Goal: Transaction & Acquisition: Purchase product/service

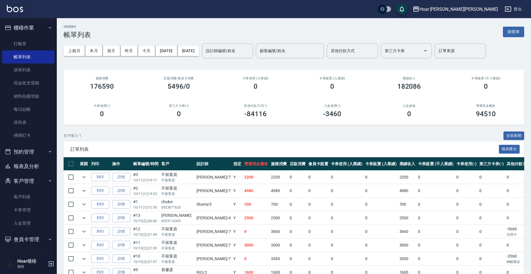
scroll to position [3, 0]
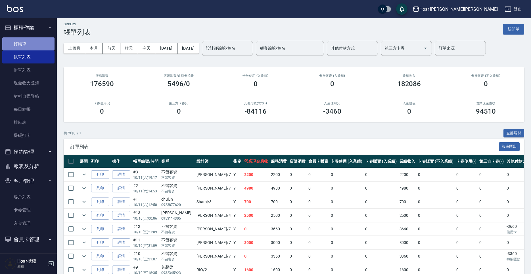
click at [26, 42] on link "打帳單" at bounding box center [28, 43] width 52 height 13
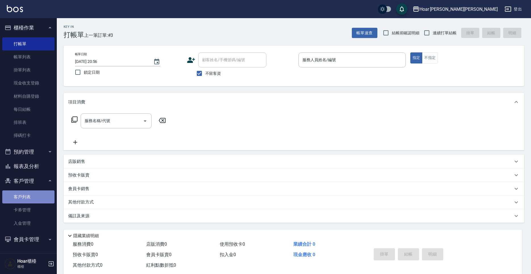
click at [27, 195] on link "客戶列表" at bounding box center [28, 197] width 52 height 13
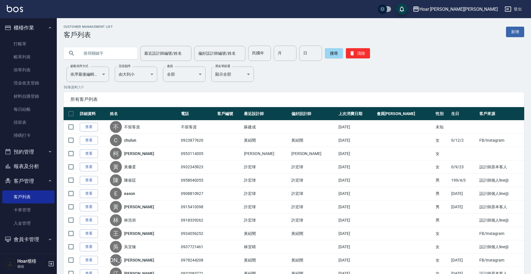
click at [301, 87] on p "50 筆資料, 1 / 1" at bounding box center [294, 87] width 460 height 5
click at [358, 89] on p "50 筆資料, 1 / 1" at bounding box center [294, 87] width 460 height 5
click at [28, 42] on link "打帳單" at bounding box center [28, 43] width 52 height 13
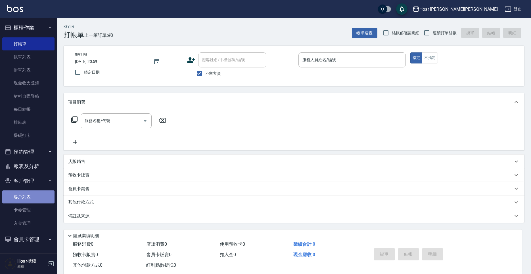
click at [40, 196] on link "客戶列表" at bounding box center [28, 197] width 52 height 13
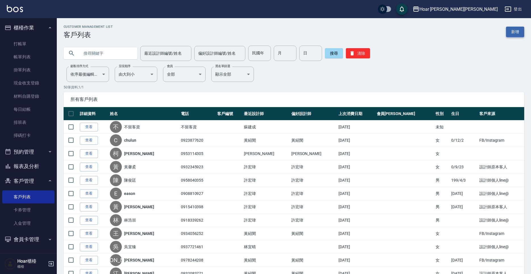
click at [520, 28] on link "新增" at bounding box center [515, 32] width 18 height 11
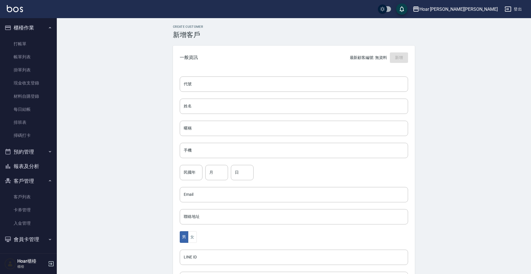
click at [223, 118] on div "代號 代號 姓名 姓名 暱稱 暱稱 手機 手機 民國年 民國年 月 月 日 日 Email Email 聯絡地址 聯絡地址 男 女 LINE ID LINE …" at bounding box center [294, 208] width 242 height 276
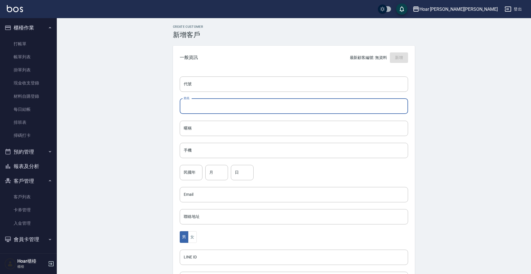
click at [234, 105] on input "姓名" at bounding box center [294, 106] width 228 height 15
type input "[PERSON_NAME]"
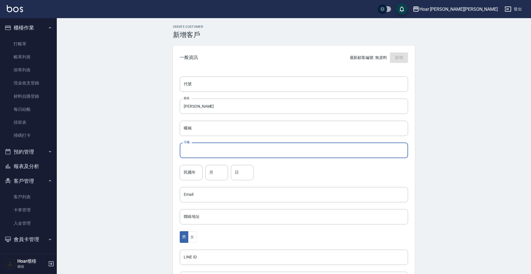
click at [215, 146] on input "手機" at bounding box center [294, 150] width 228 height 15
type input "0931040000"
click at [201, 172] on input "民國年" at bounding box center [191, 172] width 23 height 15
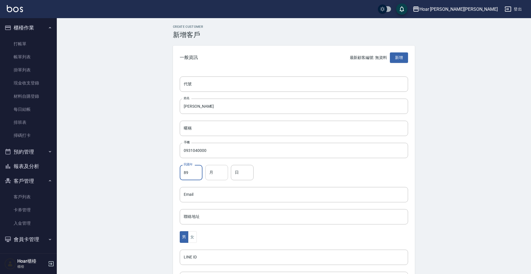
type input "89"
click at [207, 173] on input "月" at bounding box center [216, 172] width 23 height 15
type input "4"
click at [248, 167] on input "日" at bounding box center [242, 172] width 23 height 15
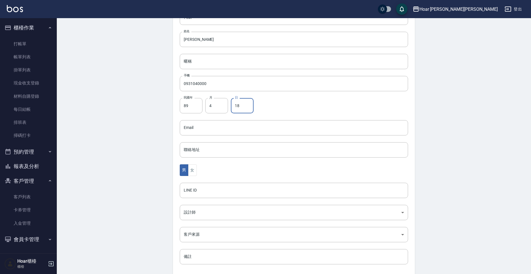
scroll to position [75, 0]
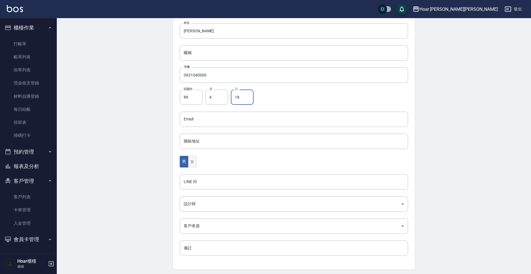
type input "18"
click at [188, 163] on button "女" at bounding box center [192, 162] width 9 height 12
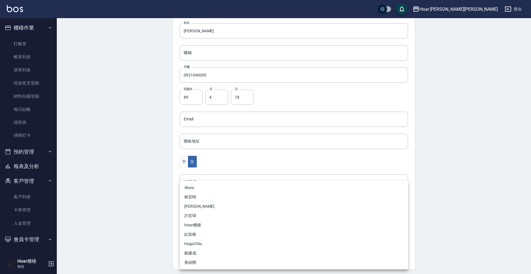
click at [210, 204] on body "Hoar [PERSON_NAME][PERSON_NAME] 登出 櫃檯作業 打帳單 帳單列表 掛單列表 現金收支登錄 材料自購登錄 每日結帳 排班表 掃碼…" at bounding box center [265, 110] width 531 height 370
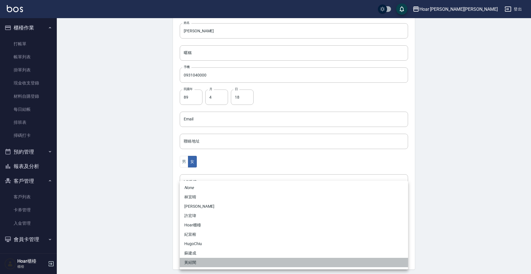
drag, startPoint x: 211, startPoint y: 259, endPoint x: 206, endPoint y: 235, distance: 24.6
click at [211, 259] on li "黃紹閔" at bounding box center [294, 262] width 228 height 9
type input "ca54d0d9-00fe-490f-ba6a-72a5339bf885"
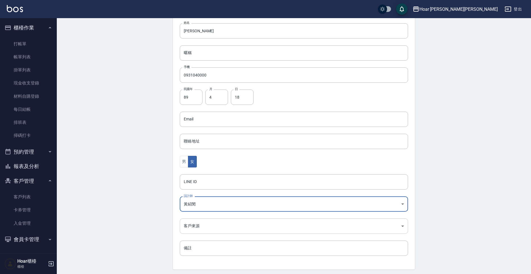
click at [199, 225] on body "Hoar [PERSON_NAME][PERSON_NAME] 登出 櫃檯作業 打帳單 帳單列表 掛單列表 現金收支登錄 材料自購登錄 每日結帳 排班表 掃碼…" at bounding box center [265, 110] width 531 height 370
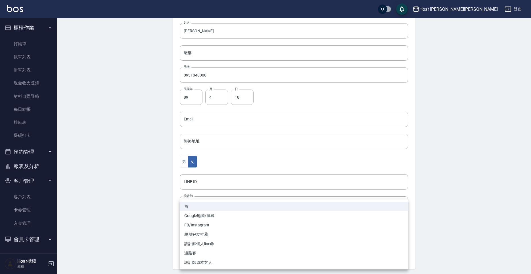
click at [211, 226] on li "FB/Instagram" at bounding box center [294, 225] width 228 height 9
type input "FB/Instagram"
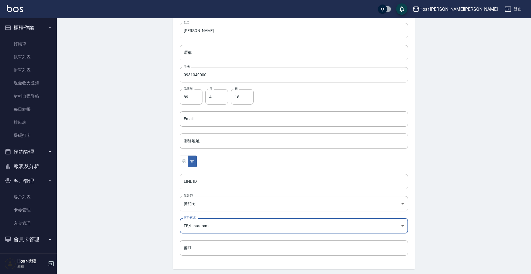
scroll to position [95, 0]
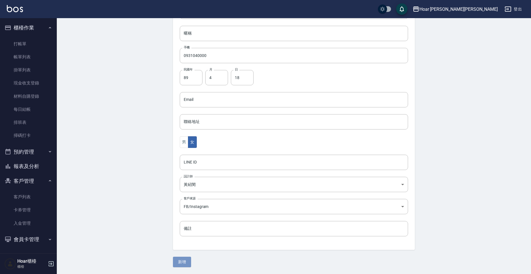
drag, startPoint x: 183, startPoint y: 265, endPoint x: 181, endPoint y: 261, distance: 3.7
click at [183, 265] on button "新增" at bounding box center [182, 262] width 18 height 11
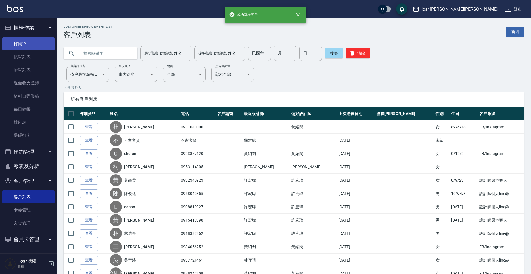
click at [29, 46] on link "打帳單" at bounding box center [28, 43] width 52 height 13
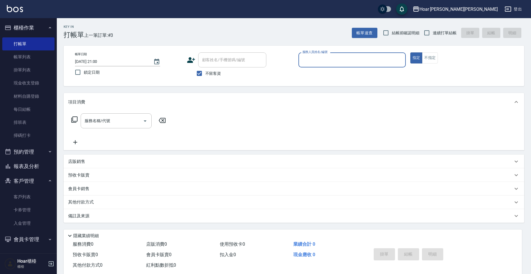
drag, startPoint x: 201, startPoint y: 75, endPoint x: 221, endPoint y: 64, distance: 23.5
click at [202, 74] on input "不留客資" at bounding box center [199, 74] width 12 height 12
checkbox input "false"
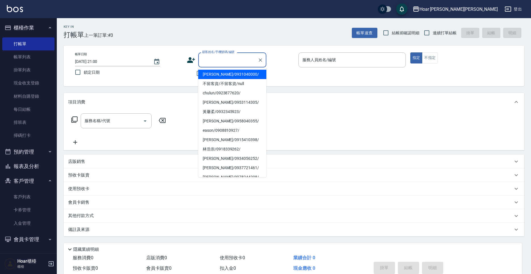
click at [231, 59] on input "顧客姓名/手機號碼/編號" at bounding box center [228, 60] width 54 height 10
click at [230, 75] on li "[PERSON_NAME]/0931040000/" at bounding box center [232, 74] width 68 height 9
type input "[PERSON_NAME]/0931040000/"
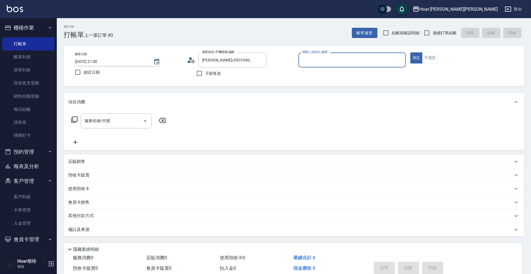
type input "Shami-3"
click at [95, 124] on input "服務名稱/代號" at bounding box center [111, 121] width 57 height 10
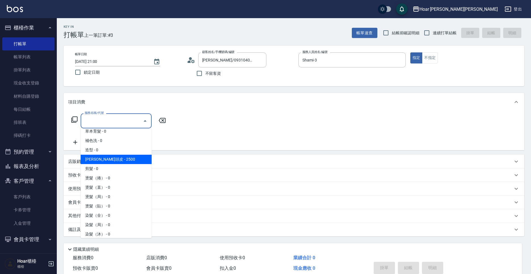
scroll to position [53, 0]
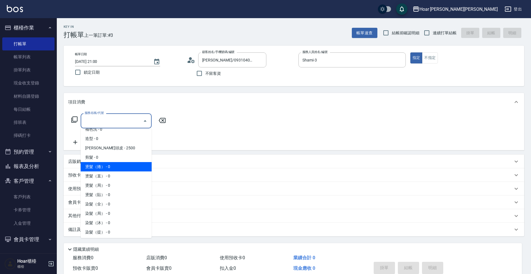
click at [102, 164] on span "燙髮（捲） - 0" at bounding box center [116, 166] width 71 height 9
type input "燙髮（捲）(301)"
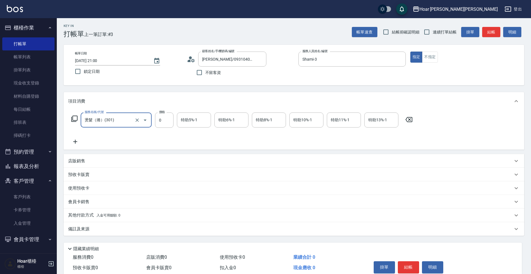
scroll to position [2, 0]
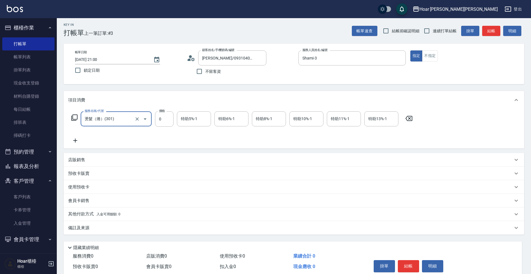
click at [79, 143] on icon at bounding box center [75, 140] width 14 height 7
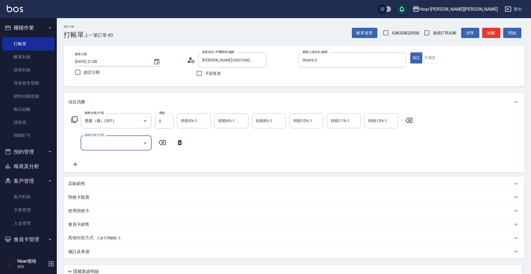
scroll to position [1, 0]
click at [150, 122] on div "燙髮（捲）(301) 服務名稱/代號" at bounding box center [116, 120] width 71 height 15
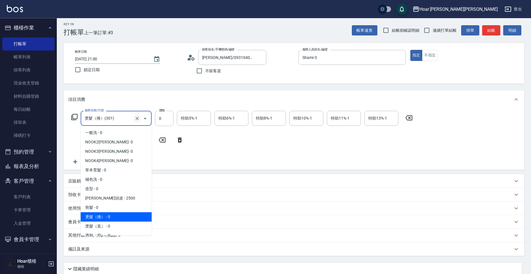
click at [136, 120] on icon "Clear" at bounding box center [137, 119] width 6 height 6
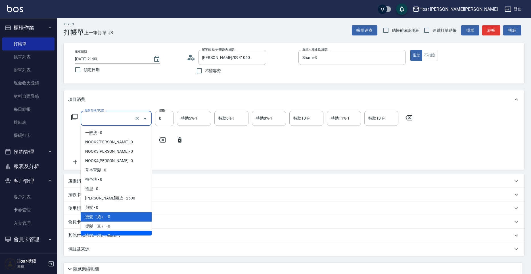
click at [110, 233] on span "燙髮（局） - 0" at bounding box center [116, 235] width 71 height 9
type input "燙髮（局）(303)"
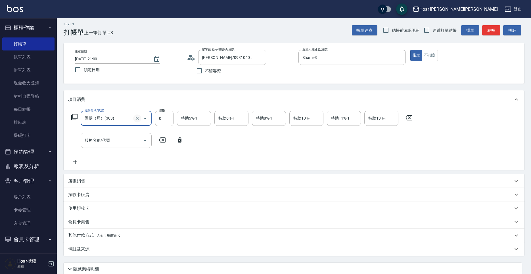
click at [139, 118] on icon "Clear" at bounding box center [137, 119] width 6 height 6
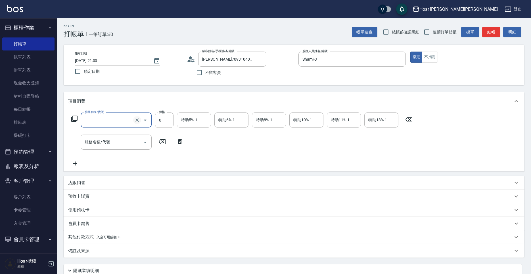
scroll to position [4, 0]
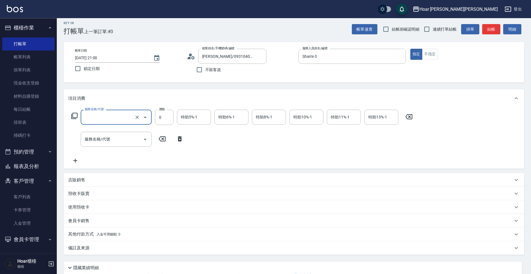
click at [118, 119] on input "服務名稱/代號" at bounding box center [108, 117] width 50 height 10
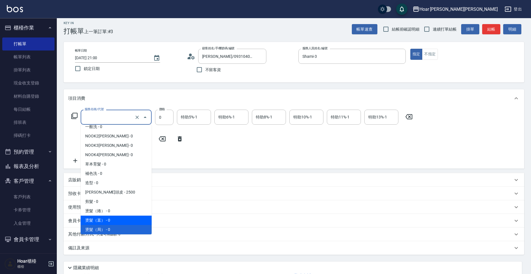
scroll to position [0, 0]
click at [111, 217] on span "燙髮（直） - 0" at bounding box center [116, 221] width 71 height 9
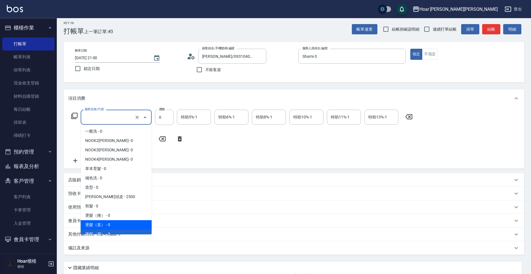
type input "燙髮（直）(302)"
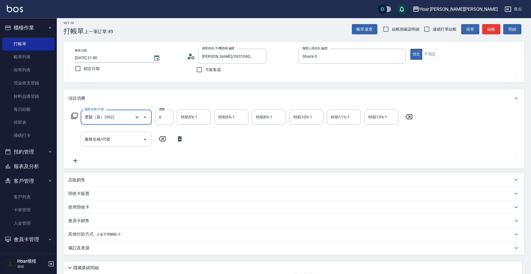
click at [102, 141] on input "服務名稱/代號" at bounding box center [111, 140] width 57 height 10
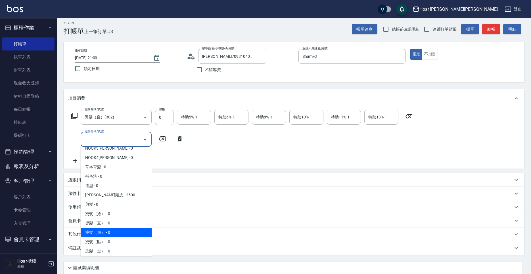
scroll to position [25, 0]
drag, startPoint x: 108, startPoint y: 230, endPoint x: 108, endPoint y: 199, distance: 30.9
click at [108, 230] on span "燙髮（局） - 0" at bounding box center [116, 231] width 71 height 9
type input "燙髮（局）(303)"
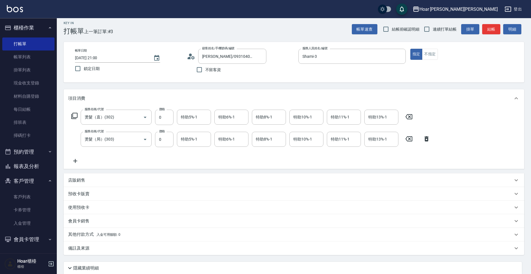
click at [72, 161] on icon at bounding box center [75, 161] width 14 height 7
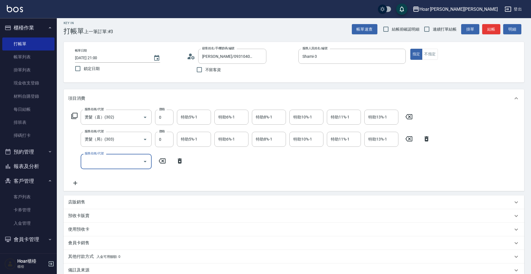
click at [108, 168] on div "服務名稱/代號" at bounding box center [116, 161] width 71 height 15
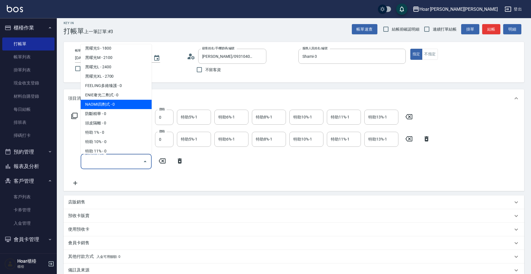
scroll to position [238, 0]
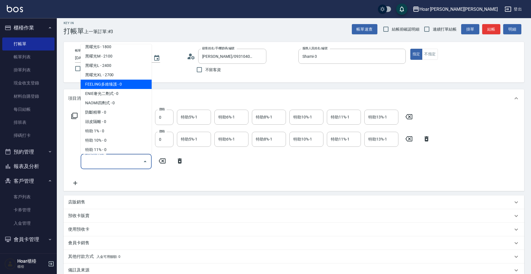
click at [116, 85] on span "FEELING多維臻護 - 0" at bounding box center [116, 84] width 71 height 9
type input "FEELING多維臻護(609)"
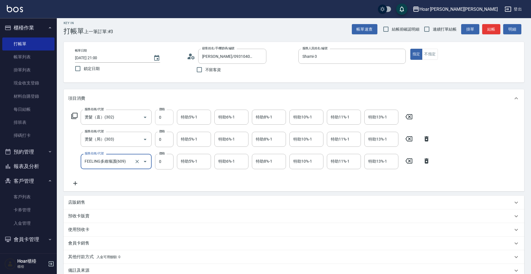
click at [163, 117] on input "0" at bounding box center [164, 117] width 18 height 15
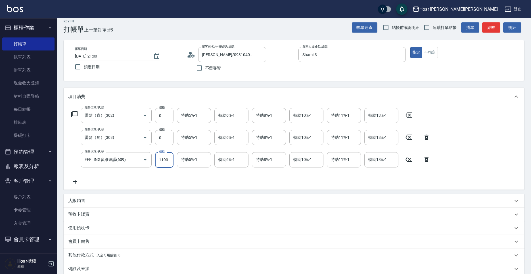
type input "1190"
click at [167, 117] on input "0" at bounding box center [164, 115] width 18 height 15
type input "1800"
click at [167, 136] on input "0" at bounding box center [164, 137] width 18 height 15
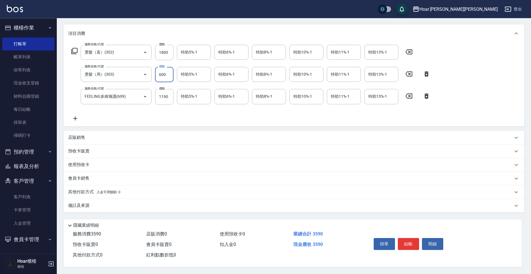
scroll to position [71, 0]
type input "600"
click at [79, 118] on icon at bounding box center [75, 118] width 14 height 7
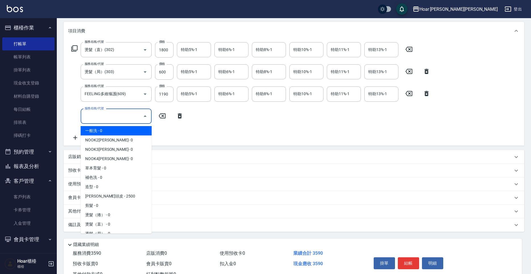
click at [95, 113] on input "服務名稱/代號" at bounding box center [111, 117] width 57 height 10
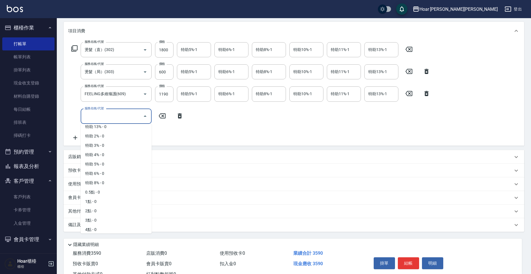
scroll to position [363, 0]
click at [99, 188] on span "1點 - 0" at bounding box center [116, 189] width 71 height 9
type input "1點(P1)"
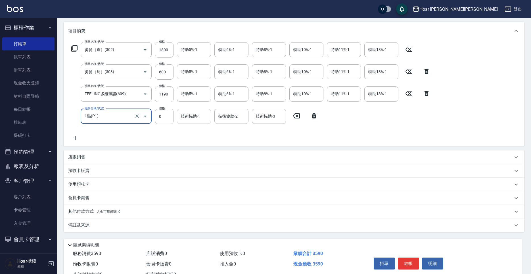
click at [189, 116] on input "技術協助-1" at bounding box center [193, 117] width 29 height 10
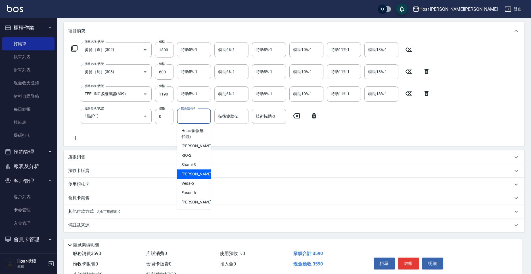
click at [198, 173] on div "[PERSON_NAME] -4" at bounding box center [194, 174] width 34 height 9
type input "[PERSON_NAME]-4"
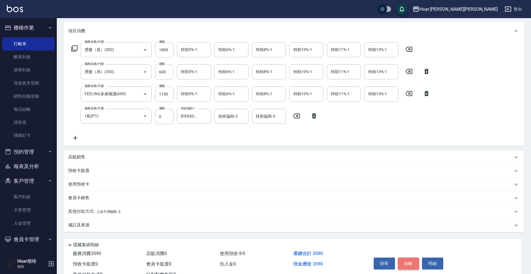
click at [412, 261] on button "結帳" at bounding box center [408, 264] width 21 height 12
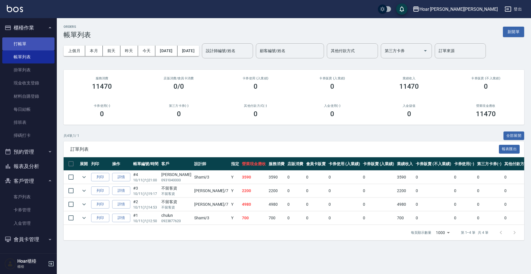
click at [41, 40] on link "打帳單" at bounding box center [28, 43] width 52 height 13
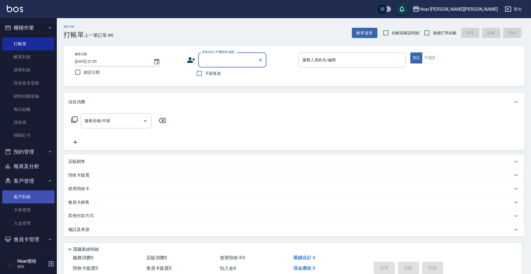
click at [30, 194] on link "客戶列表" at bounding box center [28, 197] width 52 height 13
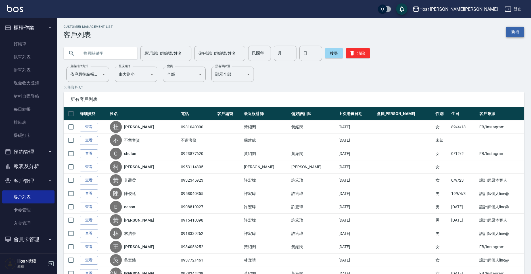
click at [507, 33] on link "新增" at bounding box center [515, 32] width 18 height 11
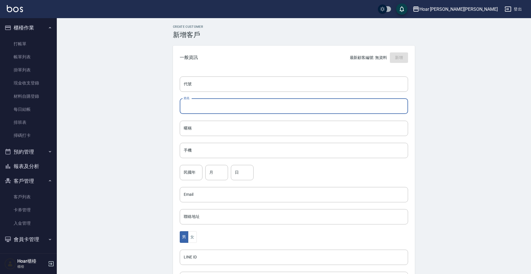
click at [215, 105] on input "姓名" at bounding box center [294, 106] width 228 height 15
type input "x"
type input "[PERSON_NAME]憶"
click at [201, 154] on input "手機" at bounding box center [294, 149] width 228 height 15
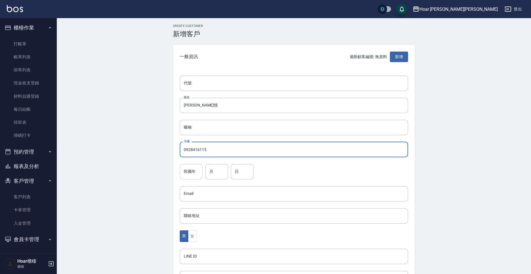
type input "0928416115"
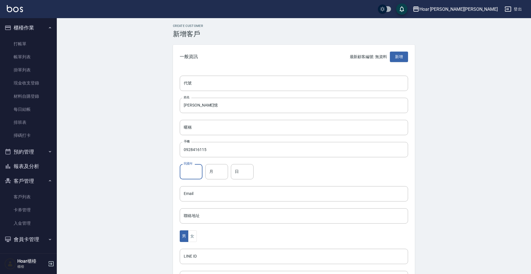
click at [195, 171] on input "民國年" at bounding box center [191, 171] width 23 height 15
type input "88"
click at [219, 173] on input "月" at bounding box center [216, 171] width 23 height 15
type input "1"
click at [244, 170] on input "日" at bounding box center [242, 171] width 23 height 15
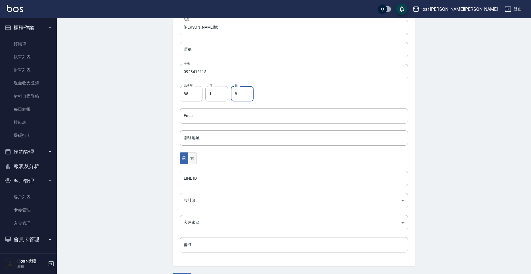
scroll to position [80, 0]
type input "8"
click at [194, 152] on div "代號 代號 姓名 [PERSON_NAME]憶 姓名 暱稱 暱稱 手機 0928416115 手機 民國年 88 民國年 月 1 月 日 8 日 Email …" at bounding box center [294, 128] width 242 height 276
click at [195, 158] on button "女" at bounding box center [192, 158] width 9 height 12
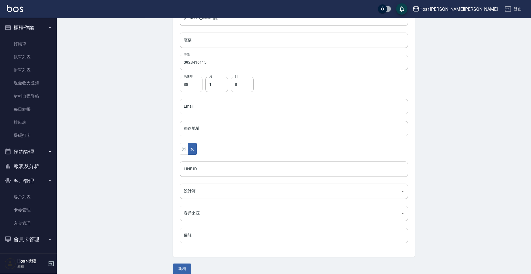
scroll to position [95, 0]
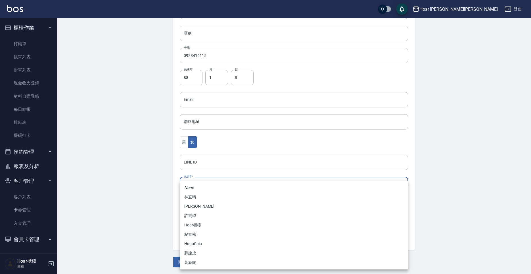
click at [187, 179] on body "Hoar [PERSON_NAME][PERSON_NAME] 登出 櫃檯作業 打帳單 帳單列表 掛單列表 現金收支登錄 材料自購登錄 每日結帳 排班表 掃碼…" at bounding box center [265, 90] width 531 height 370
click at [208, 263] on li "黃紹閔" at bounding box center [294, 262] width 228 height 9
type input "ca54d0d9-00fe-490f-ba6a-72a5339bf885"
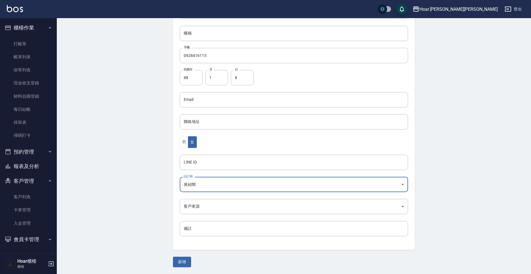
click at [198, 187] on body "Hoar [PERSON_NAME][PERSON_NAME] 登出 櫃檯作業 打帳單 帳單列表 掛單列表 現金收支登錄 材料自購登錄 每日結帳 排班表 掃碼…" at bounding box center [265, 90] width 531 height 370
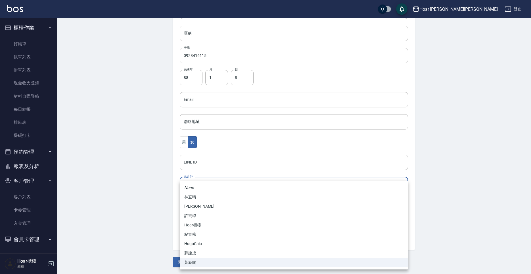
drag, startPoint x: 92, startPoint y: 170, endPoint x: 201, endPoint y: 161, distance: 109.4
click at [92, 170] on div at bounding box center [265, 137] width 531 height 274
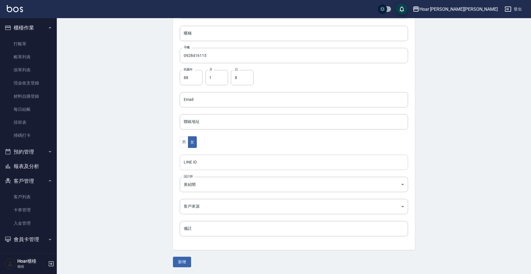
click at [203, 159] on input "LINE ID" at bounding box center [294, 162] width 228 height 15
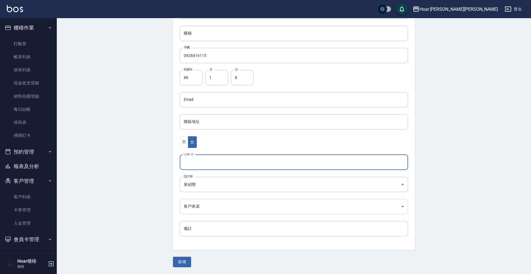
click at [203, 205] on body "Hoar [PERSON_NAME][PERSON_NAME] 登出 櫃檯作業 打帳單 帳單列表 掛單列表 現金收支登錄 材料自購登錄 每日結帳 排班表 掃碼…" at bounding box center [265, 90] width 531 height 370
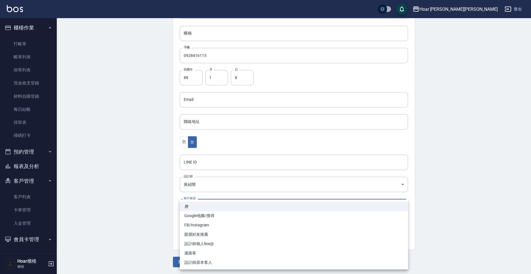
click at [212, 223] on li "FB/Instagram" at bounding box center [294, 225] width 228 height 9
type input "FB/Instagram"
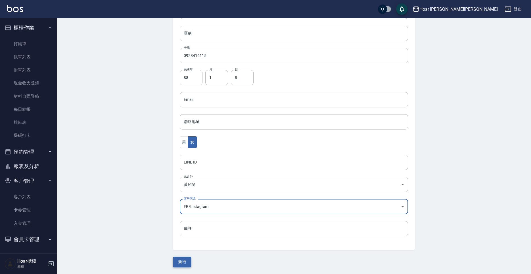
click at [187, 260] on button "新增" at bounding box center [182, 262] width 18 height 11
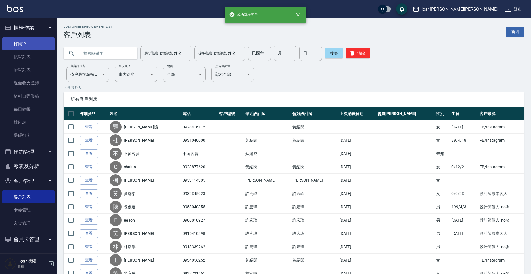
click at [28, 44] on link "打帳單" at bounding box center [28, 43] width 52 height 13
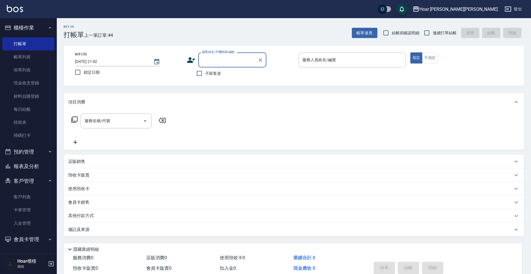
click at [215, 53] on label "顧客姓名/手機號碼/編號" at bounding box center [218, 52] width 32 height 4
click at [215, 55] on input "顧客姓名/手機號碼/編號" at bounding box center [228, 60] width 54 height 10
click at [217, 66] on div "顧客姓名/手機號碼/編號" at bounding box center [232, 60] width 68 height 15
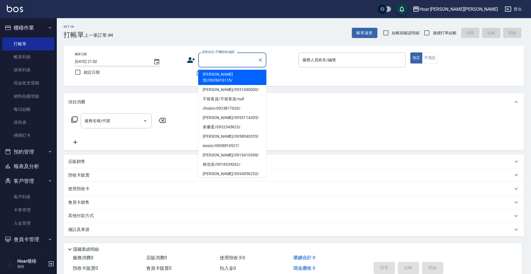
click at [217, 74] on li "[PERSON_NAME]憶/0928416115/" at bounding box center [232, 77] width 68 height 15
type input "[PERSON_NAME]憶/0928416115/"
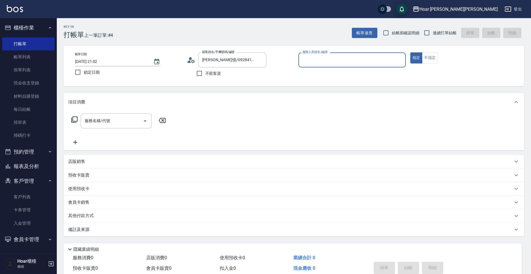
type input "Shami-3"
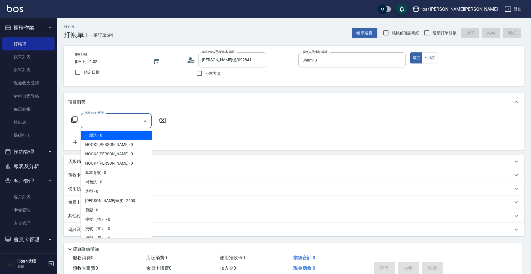
click at [122, 122] on input "服務名稱/代號" at bounding box center [111, 121] width 57 height 10
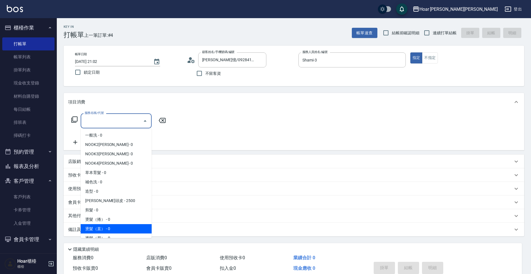
drag, startPoint x: 103, startPoint y: 232, endPoint x: 109, endPoint y: 178, distance: 54.5
click at [104, 228] on span "燙髮（直） - 0" at bounding box center [116, 228] width 71 height 9
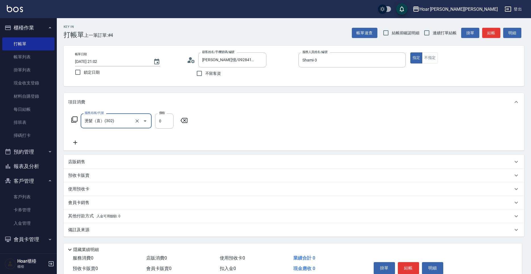
type input "燙髮（直）(302)"
click at [78, 142] on icon at bounding box center [75, 142] width 14 height 7
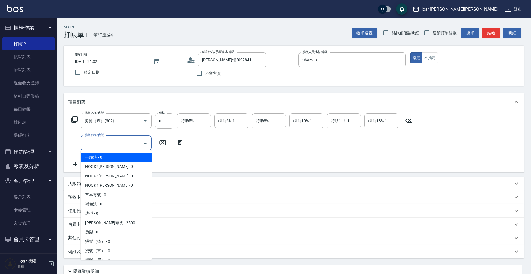
click at [112, 144] on input "服務名稱/代號" at bounding box center [111, 143] width 57 height 10
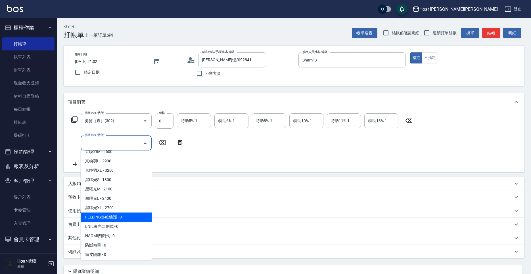
scroll to position [211, 0]
click at [120, 215] on span "FEELING多維臻護 - 0" at bounding box center [116, 217] width 71 height 9
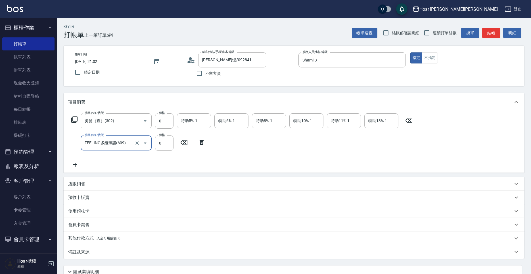
type input "FEELING多維臻護(609)"
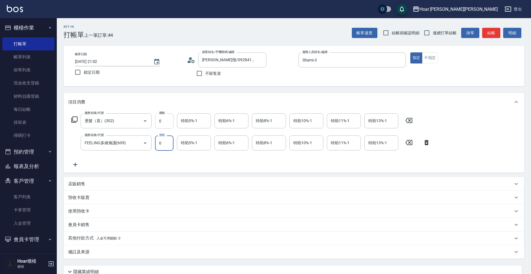
click at [169, 124] on input "0" at bounding box center [164, 121] width 18 height 15
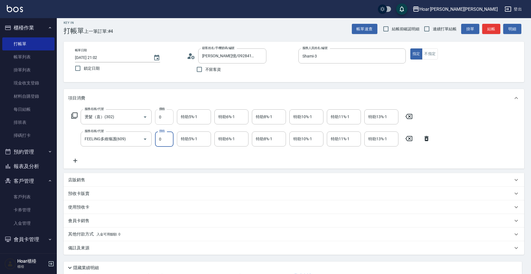
click at [169, 123] on input "0" at bounding box center [164, 117] width 18 height 15
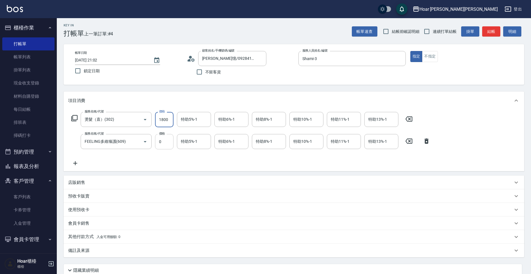
type input "1800"
click at [166, 144] on input "0" at bounding box center [164, 141] width 18 height 15
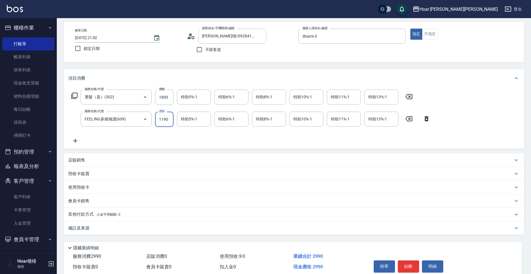
scroll to position [49, 0]
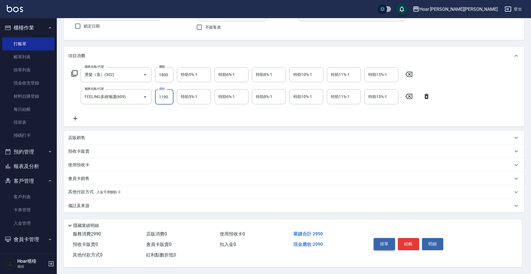
type input "1190"
click at [389, 241] on button "掛單" at bounding box center [383, 244] width 21 height 12
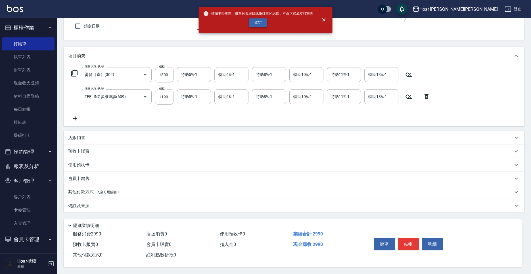
click at [254, 18] on div "確認要掛單嗎，掛單只會紀錄此筆訂單的紀錄，不會正式成立訂單唷 確定" at bounding box center [258, 20] width 110 height 23
click at [256, 26] on button "確定" at bounding box center [258, 22] width 18 height 9
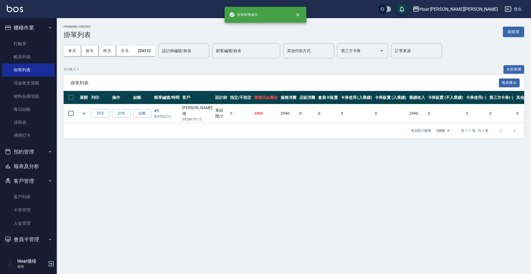
click at [257, 138] on div "Pending Orders 掛單列表 新開單 本月 [DATE] [DATE] [DATE] [DATE] 設計師編號/姓名 設計師編號/姓名 顧客編號/姓…" at bounding box center [294, 81] width 474 height 127
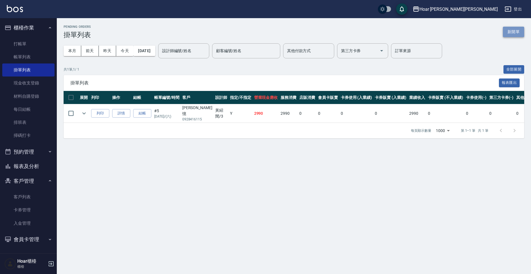
click at [516, 31] on button "新開單" at bounding box center [513, 32] width 21 height 11
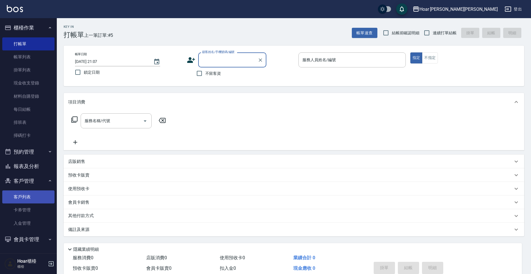
click at [31, 201] on link "客戶列表" at bounding box center [28, 197] width 52 height 13
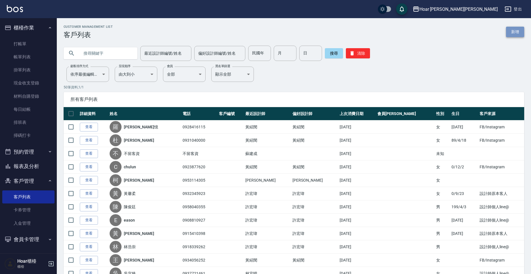
click at [521, 31] on link "新增" at bounding box center [515, 32] width 18 height 11
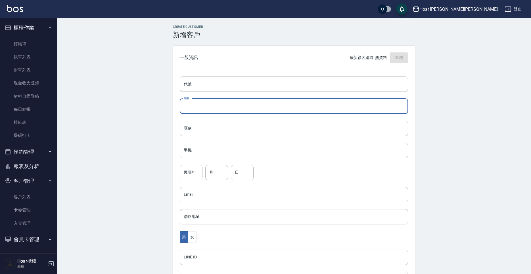
click at [266, 106] on input "姓名" at bounding box center [294, 106] width 228 height 15
type input "u"
type input "[PERSON_NAME]"
click at [238, 149] on input "手機" at bounding box center [294, 150] width 228 height 15
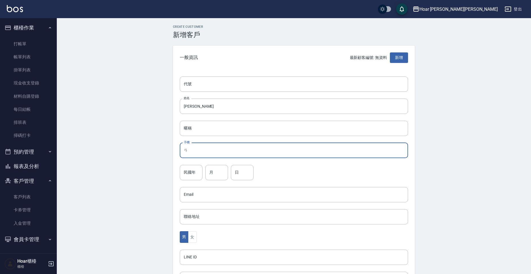
type input "ㄞ"
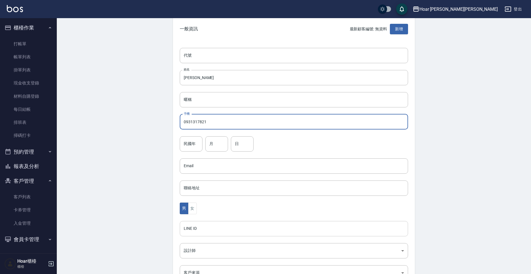
scroll to position [30, 0]
type input "0931317821"
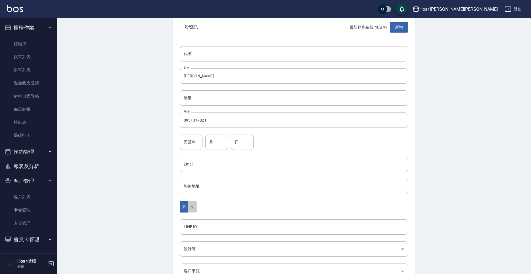
click at [194, 206] on button "女" at bounding box center [192, 207] width 9 height 12
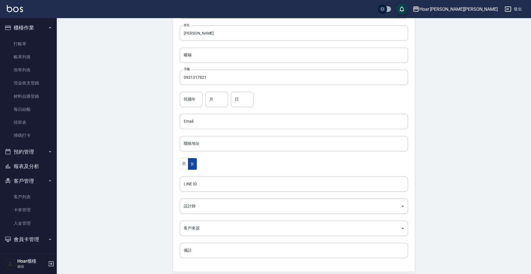
scroll to position [74, 0]
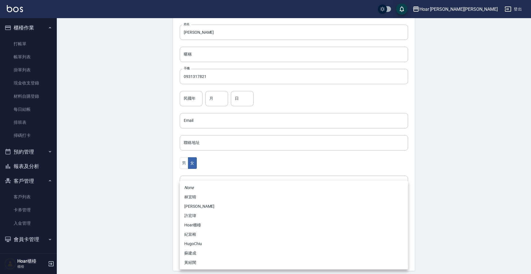
click at [197, 212] on body "Hoar [PERSON_NAME][PERSON_NAME] 登出 櫃檯作業 打帳單 帳單列表 掛單列表 現金收支登錄 材料自購登錄 每日結帳 排班表 掃碼…" at bounding box center [265, 111] width 531 height 370
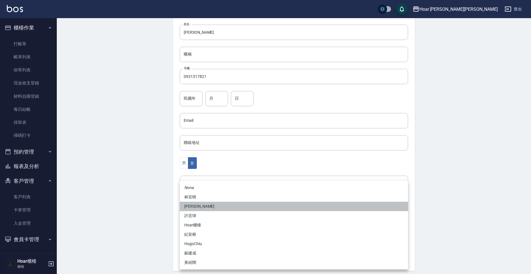
click at [198, 207] on li "[PERSON_NAME]" at bounding box center [294, 206] width 228 height 9
type input "d6046b26-1cd3-4f07-b4f1-02e877d2701b"
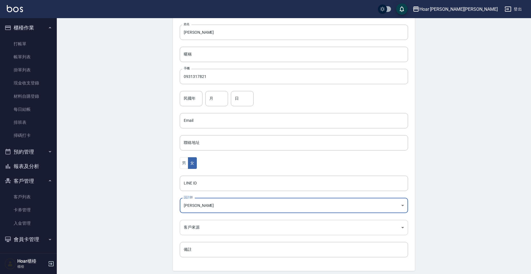
click at [208, 227] on body "Hoar [PERSON_NAME][PERSON_NAME] 登出 櫃檯作業 打帳單 帳單列表 掛單列表 現金收支登錄 材料自購登錄 每日結帳 排班表 掃碼…" at bounding box center [265, 111] width 531 height 370
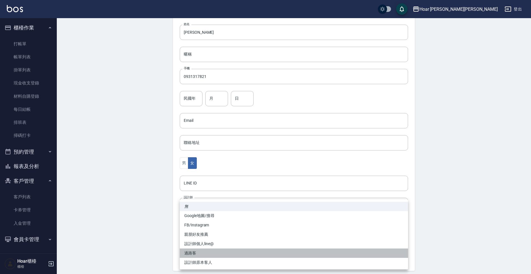
click at [203, 251] on li "過路客" at bounding box center [294, 253] width 228 height 9
type input "過路客"
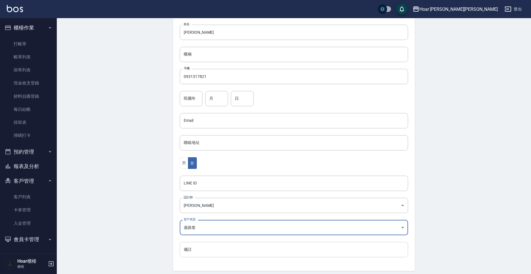
scroll to position [95, 0]
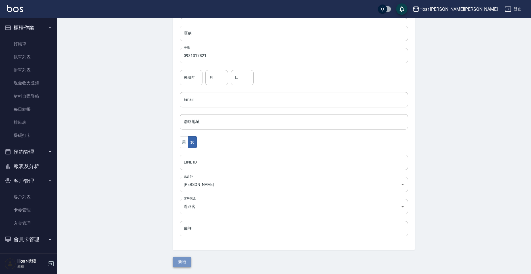
click at [186, 263] on button "新增" at bounding box center [182, 262] width 18 height 11
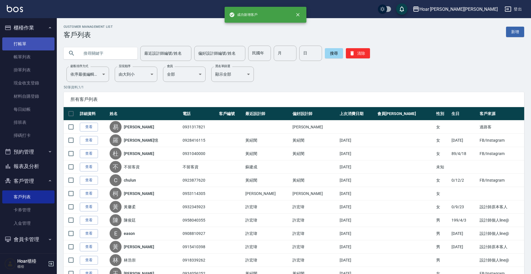
click at [20, 41] on link "打帳單" at bounding box center [28, 43] width 52 height 13
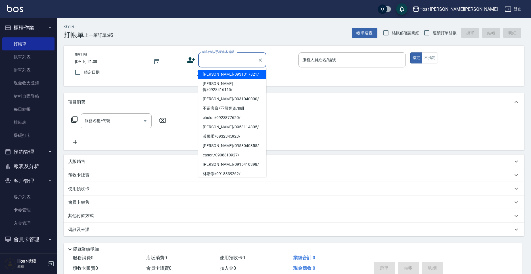
click at [244, 62] on input "顧客姓名/手機號碼/編號" at bounding box center [228, 60] width 54 height 10
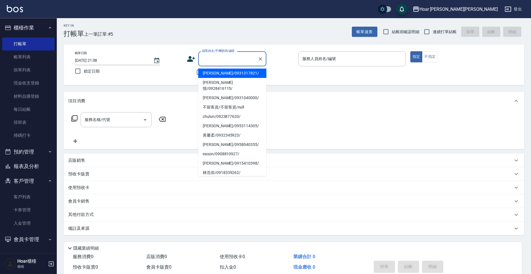
click at [241, 72] on li "[PERSON_NAME]/0931317821/" at bounding box center [232, 73] width 68 height 9
type input "[PERSON_NAME]/0931317821/"
type input "[PERSON_NAME]-4"
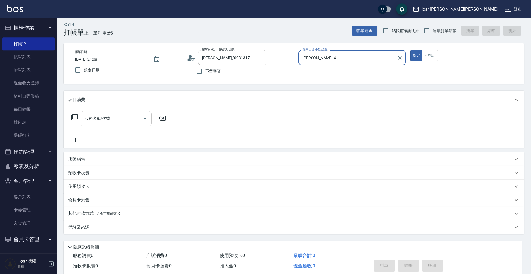
drag, startPoint x: 132, startPoint y: 128, endPoint x: 129, endPoint y: 125, distance: 3.6
click at [132, 128] on div "服務名稱/代號 服務名稱/代號" at bounding box center [118, 127] width 101 height 32
click at [128, 125] on div "服務名稱/代號" at bounding box center [116, 118] width 71 height 15
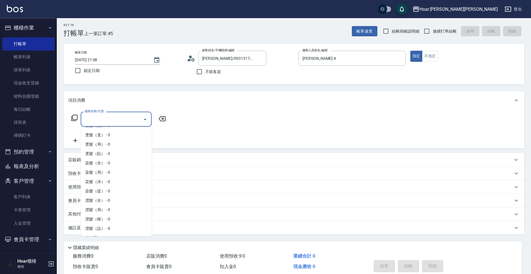
scroll to position [93, 0]
drag, startPoint x: 107, startPoint y: 162, endPoint x: 142, endPoint y: 149, distance: 37.3
click at [107, 162] on span "染髮（全） - 0" at bounding box center [116, 162] width 71 height 9
type input "染髮（全）(401)"
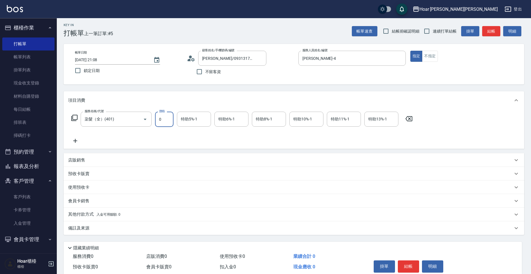
click at [163, 125] on input "0" at bounding box center [164, 119] width 18 height 15
type input "2500"
click at [74, 140] on icon at bounding box center [75, 141] width 14 height 7
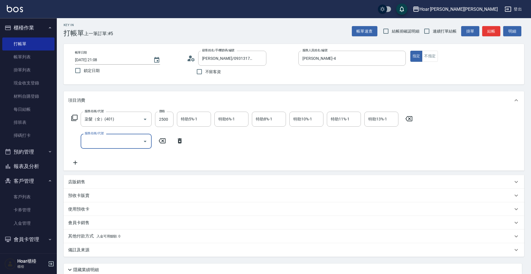
click at [85, 140] on input "服務名稱/代號" at bounding box center [111, 142] width 57 height 10
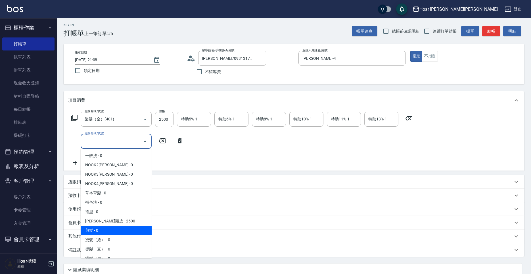
drag, startPoint x: 135, startPoint y: 228, endPoint x: 136, endPoint y: 214, distance: 14.8
click at [135, 228] on span "剪髮 - 0" at bounding box center [116, 230] width 71 height 9
type input "剪髮(201)"
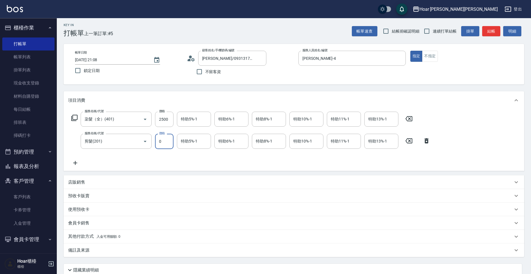
click at [159, 147] on input "0" at bounding box center [164, 141] width 18 height 15
click at [217, 161] on div "服務名稱/代號 染髮（全）(401) 服務名稱/代號 價格 2500 價格 特助5%-1 特助5%-1 特助6%-1 特助6%-1 特助8%-1 特助8%-1…" at bounding box center [250, 139] width 365 height 55
click at [166, 144] on input "400" at bounding box center [164, 141] width 18 height 15
type input "700"
click at [188, 161] on div "服務名稱/代號 染髮（全）(401) 服務名稱/代號 價格 2500 價格 特助5%-1 特助5%-1 特助6%-1 特助6%-1 特助8%-1 特助8%-1…" at bounding box center [250, 139] width 365 height 55
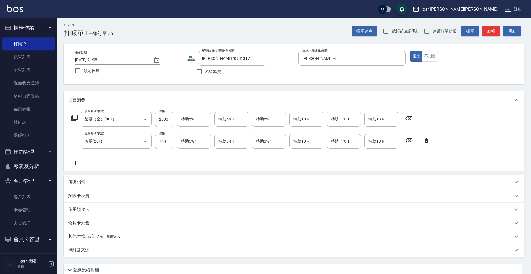
scroll to position [49, 0]
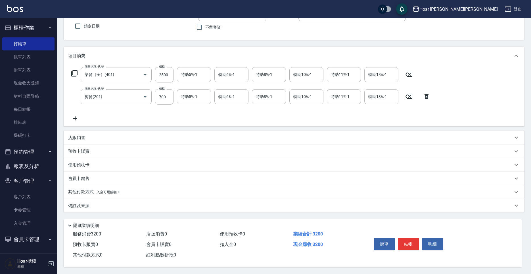
click at [93, 189] on p "其他付款方式 入金可用餘額: 0" at bounding box center [94, 192] width 52 height 6
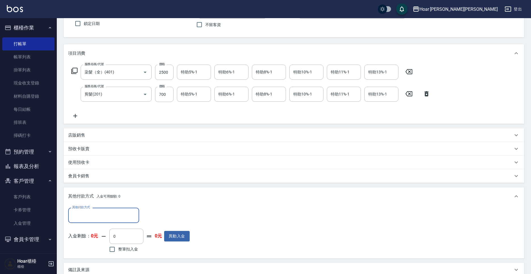
scroll to position [0, 0]
click at [107, 215] on input "其他付款方式" at bounding box center [104, 216] width 66 height 10
click at [111, 248] on span "信用卡" at bounding box center [103, 248] width 71 height 9
type input "信用卡"
drag, startPoint x: 149, startPoint y: 220, endPoint x: 144, endPoint y: 221, distance: 4.6
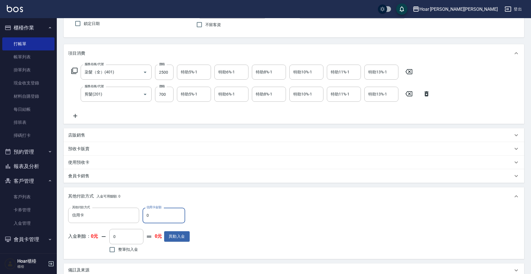
click at [144, 221] on input "0" at bounding box center [163, 215] width 43 height 15
type input "3200"
click at [250, 209] on div "其他付款方式 信用卡 其他付款方式 信用卡金額 3200 信用卡金額 入金剩餘： 0元 0 ​ 整筆扣入金 0元 異動入金" at bounding box center [293, 231] width 451 height 47
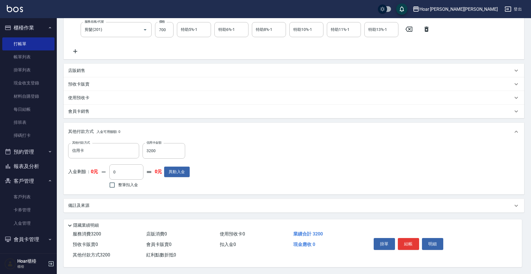
click at [417, 245] on button "結帳" at bounding box center [408, 244] width 21 height 12
